Goal: Task Accomplishment & Management: Manage account settings

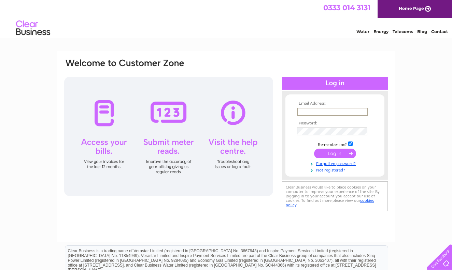
click at [314, 113] on input "text" at bounding box center [332, 112] width 71 height 8
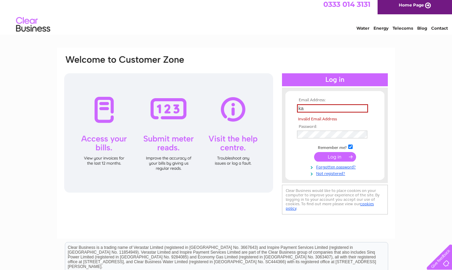
type input "katie21112@hotmail.co.uk"
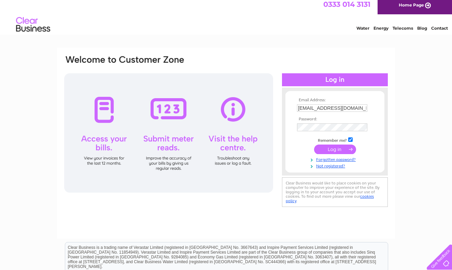
click at [324, 151] on input "submit" at bounding box center [335, 150] width 42 height 10
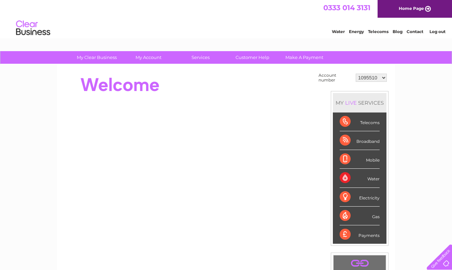
scroll to position [1, 0]
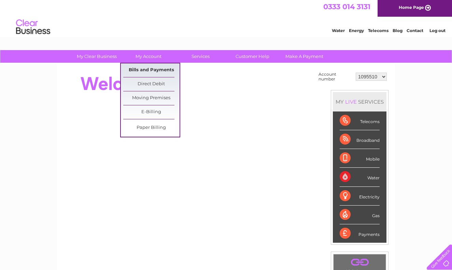
click at [151, 69] on link "Bills and Payments" at bounding box center [151, 70] width 56 height 14
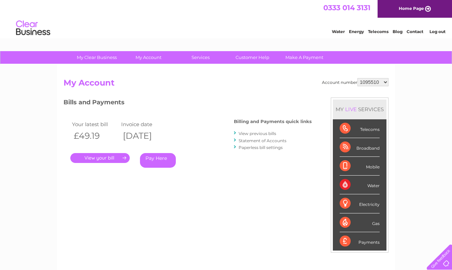
click at [261, 132] on link "View previous bills" at bounding box center [257, 133] width 38 height 5
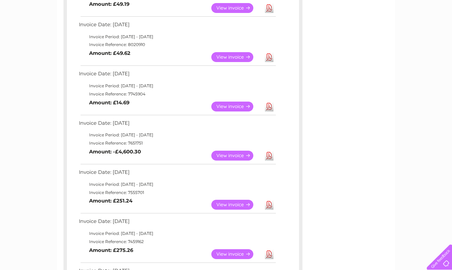
scroll to position [158, 0]
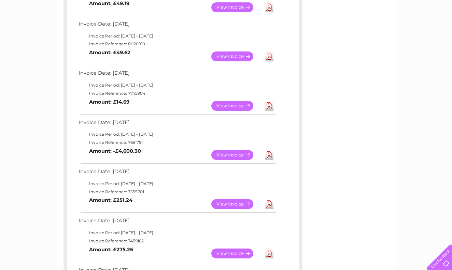
click at [248, 203] on link "View" at bounding box center [236, 204] width 50 height 10
click at [269, 203] on link "Download" at bounding box center [269, 204] width 9 height 10
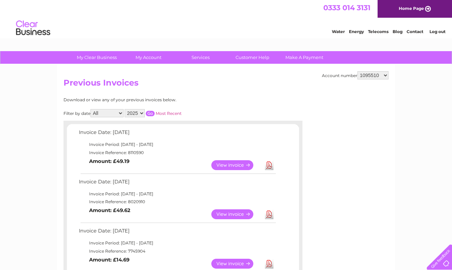
scroll to position [0, 0]
select select "30304284"
